Goal: Communication & Community: Ask a question

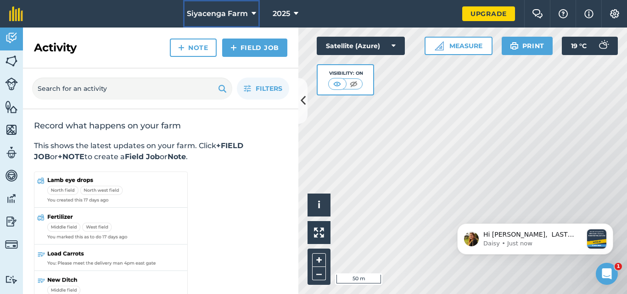
click at [255, 11] on icon at bounding box center [253, 13] width 5 height 11
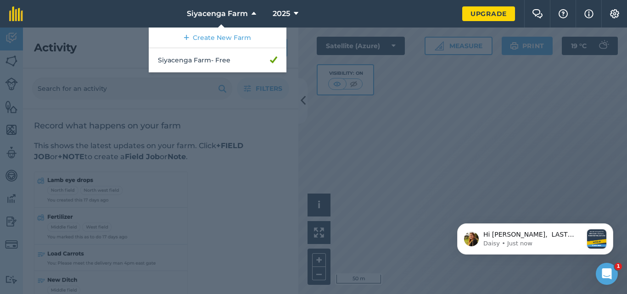
click at [94, 27] on nav "Siyacenga Farm Create New Farm Siyacenga Farm - Free 2025" at bounding box center [247, 14] width 430 height 28
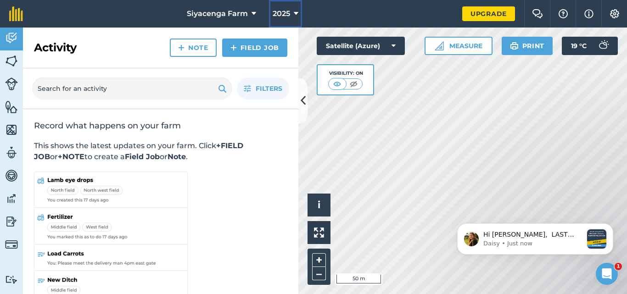
click at [295, 12] on icon at bounding box center [296, 13] width 5 height 11
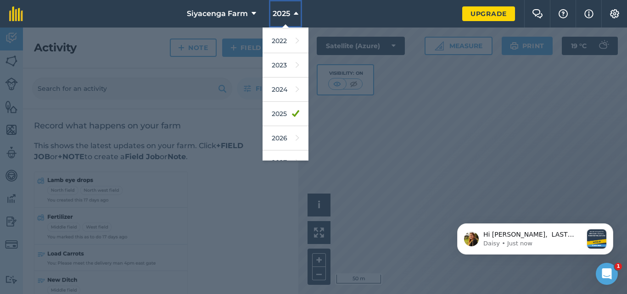
scroll to position [110, 0]
click at [334, 6] on nav "Siyacenga Farm 2025 2018 2019 2020 2021 2022 2023 2024 2025 2026 2027" at bounding box center [247, 14] width 430 height 28
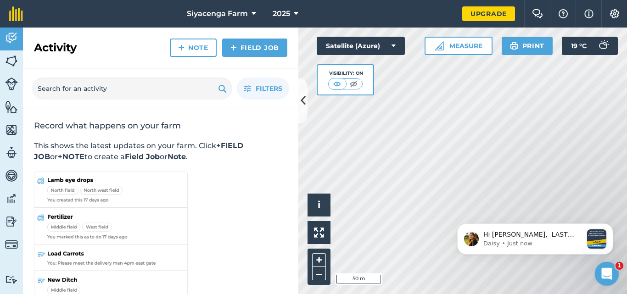
click at [603, 270] on icon "Open Intercom Messenger" at bounding box center [605, 272] width 15 height 15
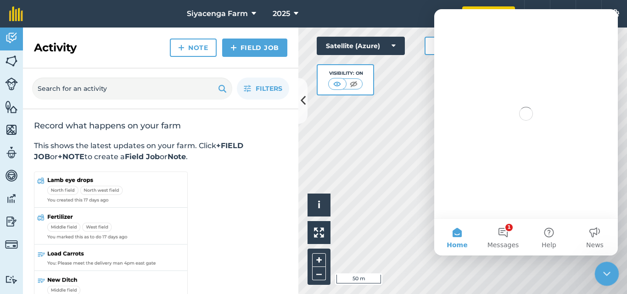
scroll to position [0, 0]
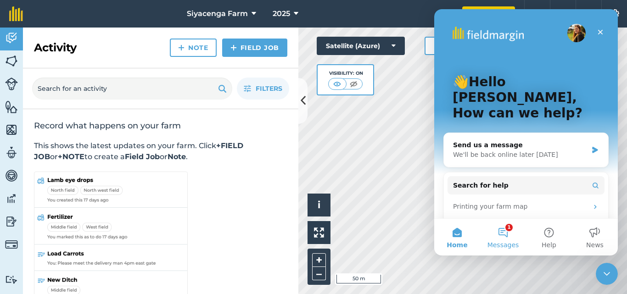
click at [506, 243] on span "Messages" at bounding box center [503, 245] width 32 height 6
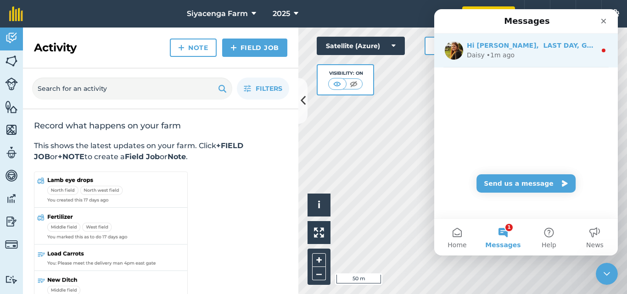
click at [510, 56] on div "Daisy • 1m ago" at bounding box center [531, 55] width 129 height 10
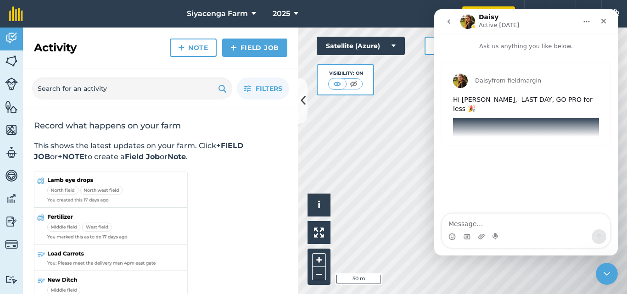
click at [495, 225] on textarea "Message…" at bounding box center [526, 222] width 168 height 16
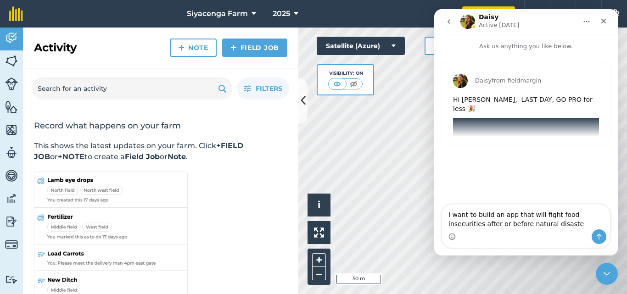
type textarea "I want to build an app that will fight food insecurities after or before natura…"
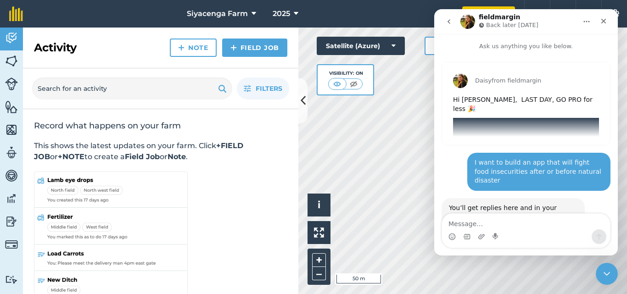
scroll to position [72, 0]
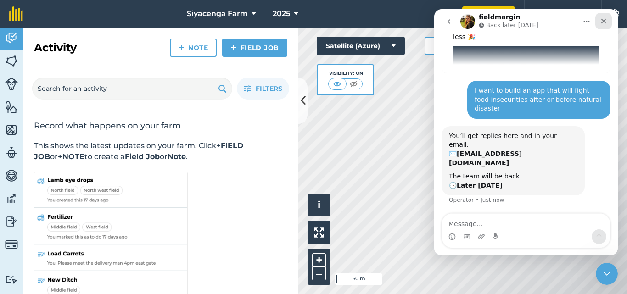
click at [600, 26] on div "Close" at bounding box center [603, 21] width 17 height 17
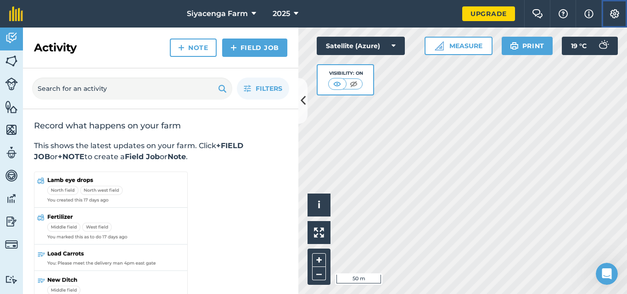
click at [612, 17] on img at bounding box center [614, 13] width 11 height 9
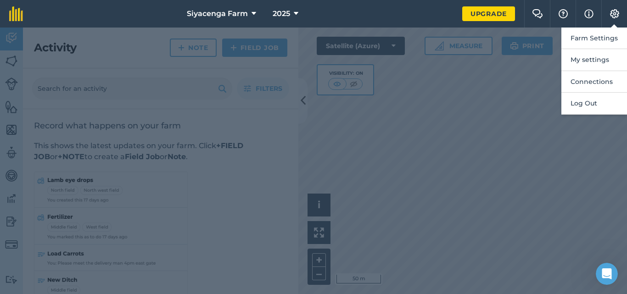
click at [483, 106] on div at bounding box center [313, 161] width 627 height 267
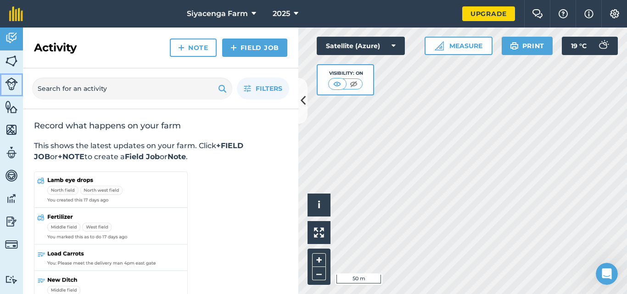
click at [9, 78] on img at bounding box center [11, 84] width 13 height 13
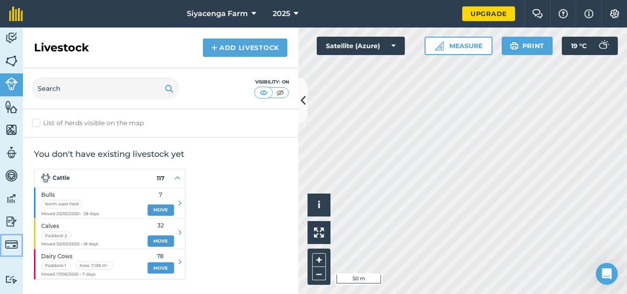
click at [15, 243] on img at bounding box center [11, 244] width 13 height 13
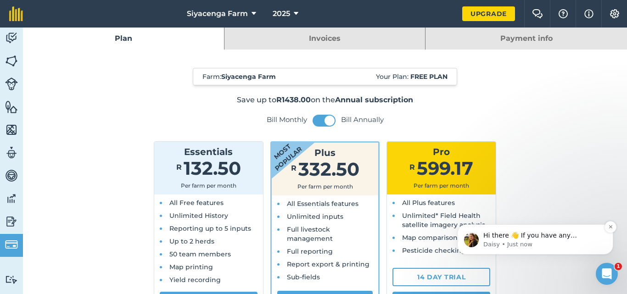
click at [493, 244] on p "Daisy • Just now" at bounding box center [542, 244] width 118 height 8
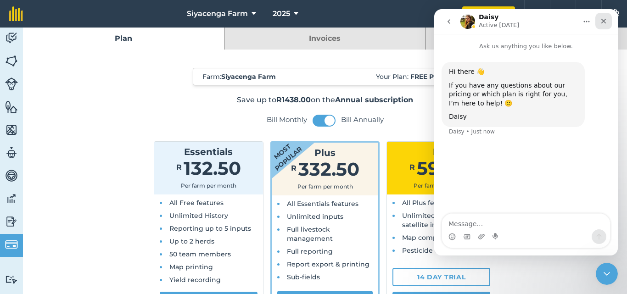
click at [600, 18] on icon "Close" at bounding box center [603, 20] width 7 height 7
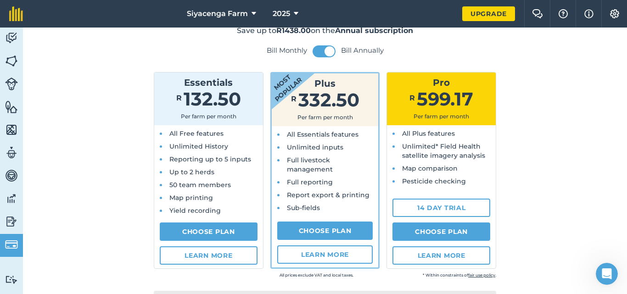
scroll to position [2, 0]
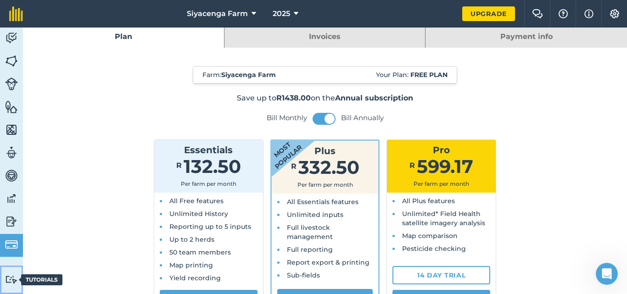
click at [9, 283] on img at bounding box center [11, 279] width 13 height 9
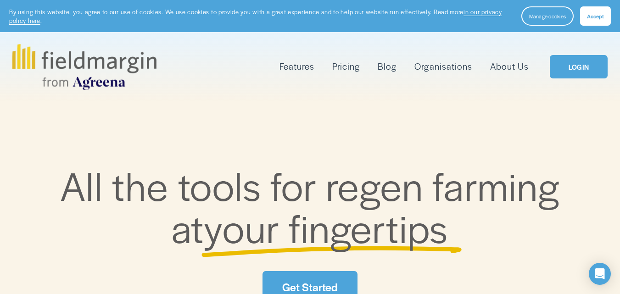
click at [601, 14] on span "Accept" at bounding box center [595, 15] width 17 height 7
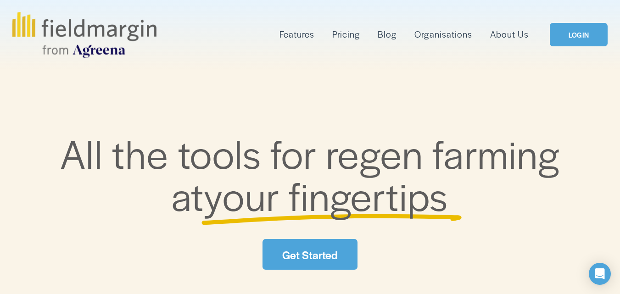
click at [513, 37] on link "About Us" at bounding box center [509, 34] width 39 height 15
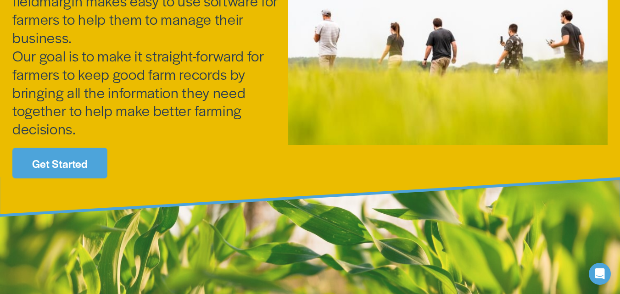
scroll to position [148, 0]
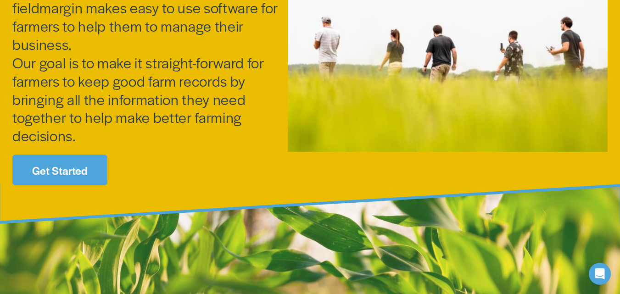
click at [63, 182] on link "Get Started" at bounding box center [59, 170] width 95 height 31
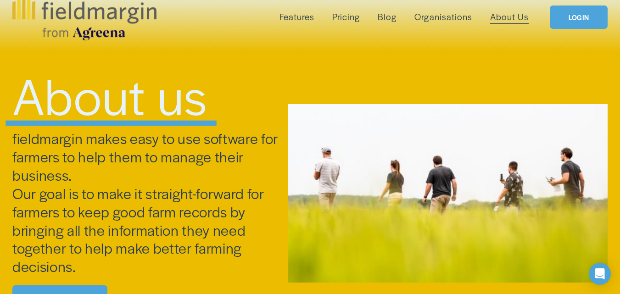
scroll to position [18, 0]
